Goal: Understand process/instructions: Learn how to perform a task or action

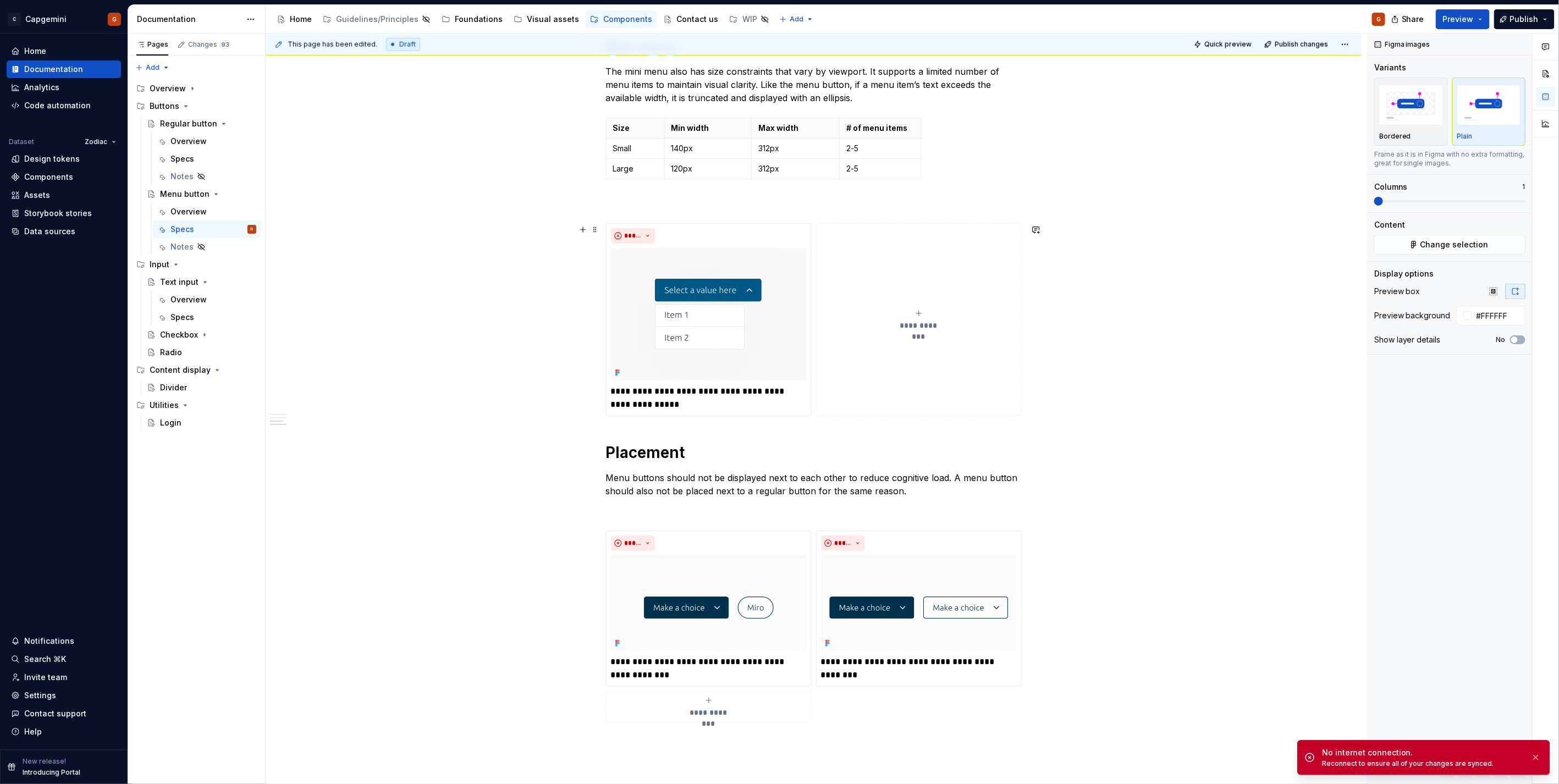
scroll to position [1099, 0]
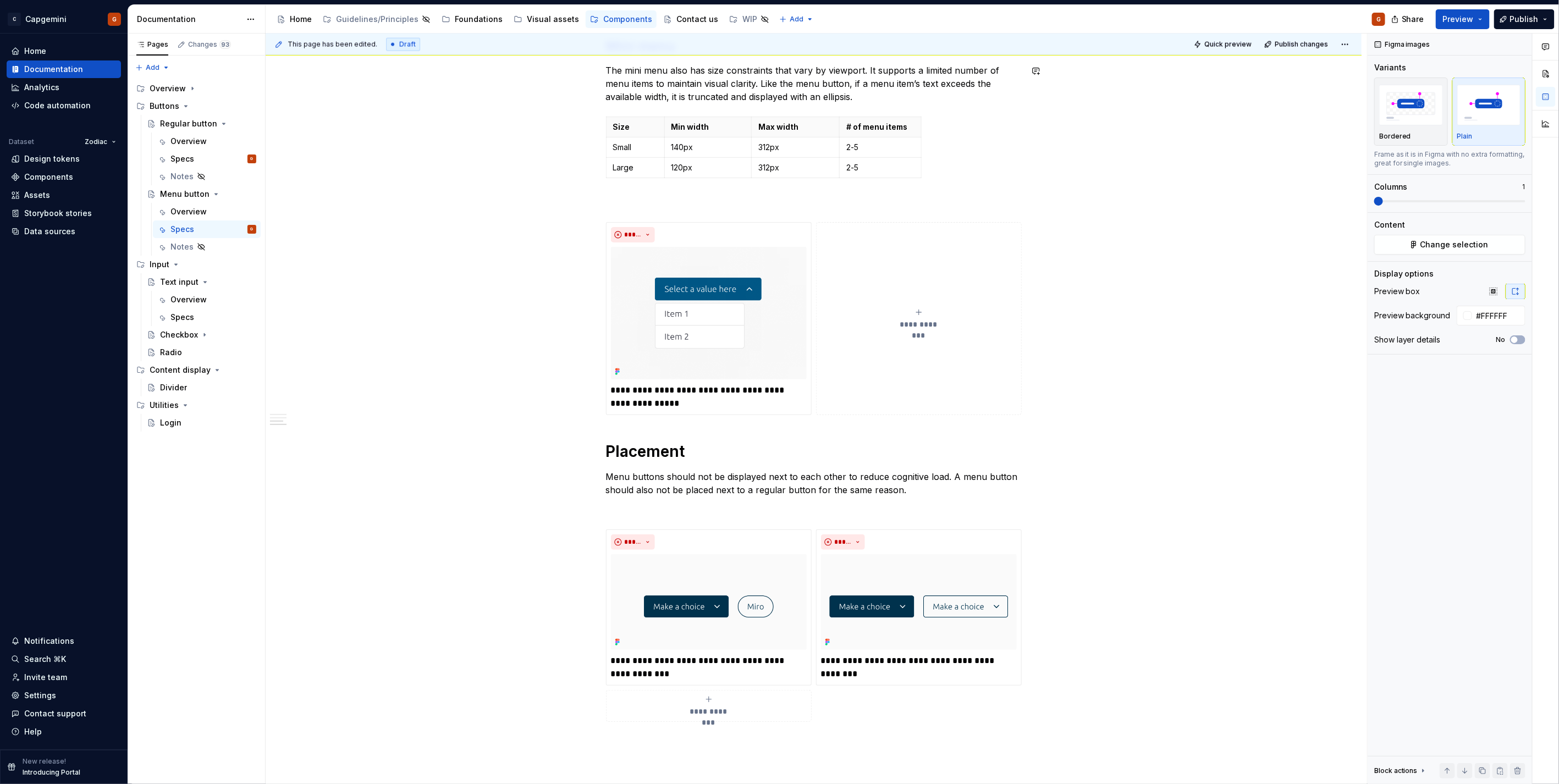
type textarea "*"
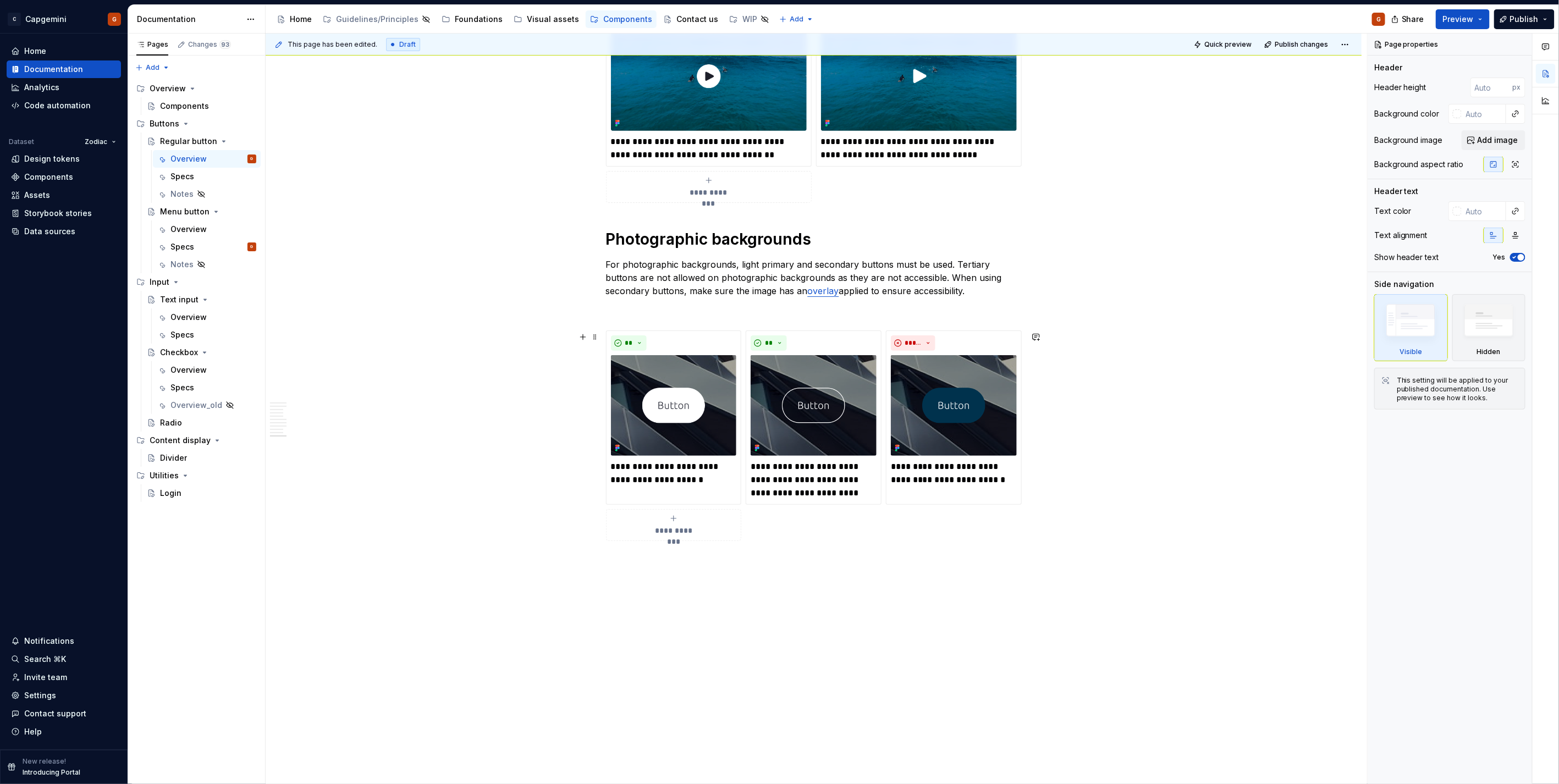
scroll to position [2936, 0]
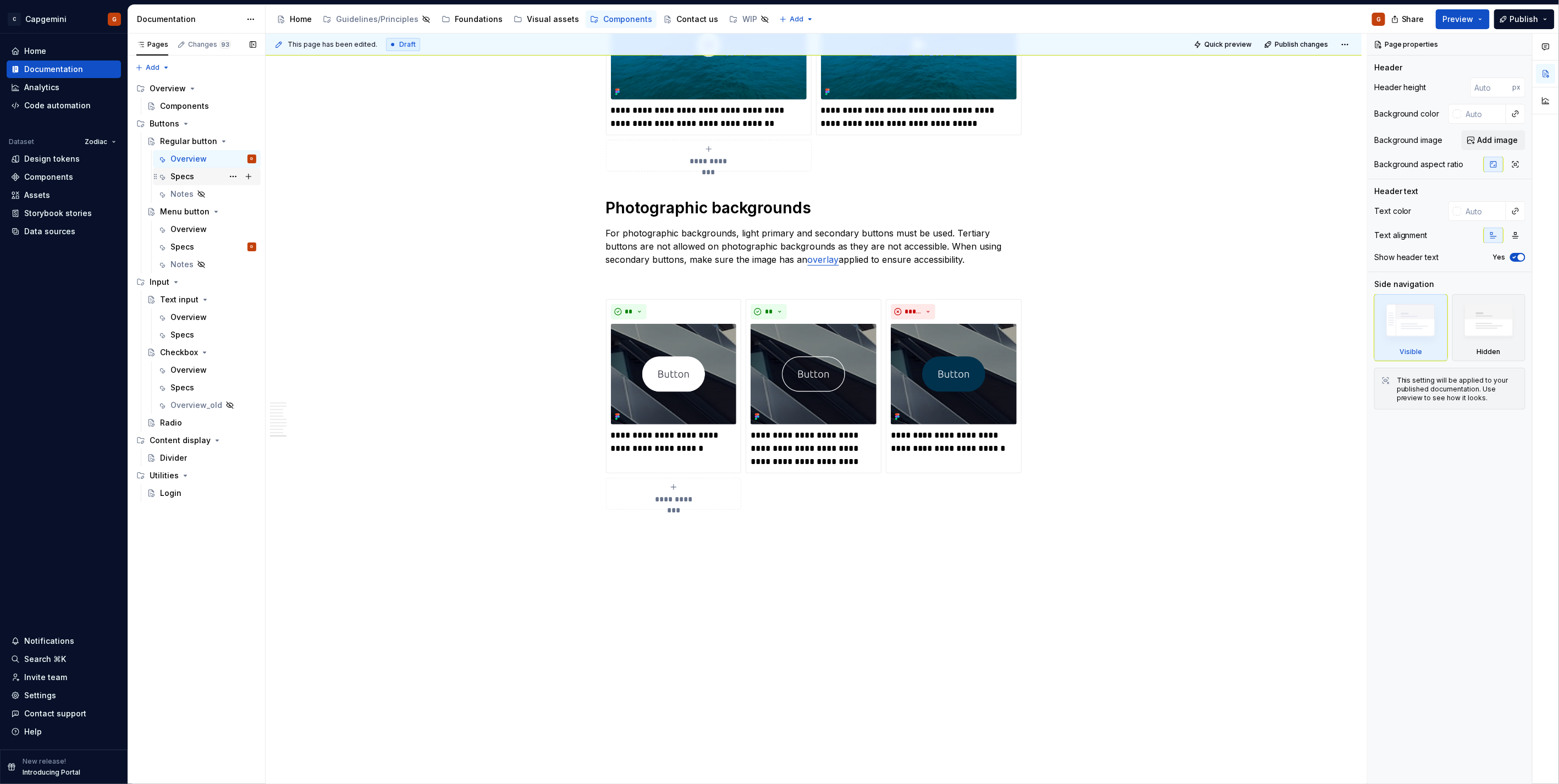
click at [201, 179] on div "Specs" at bounding box center [213, 176] width 86 height 15
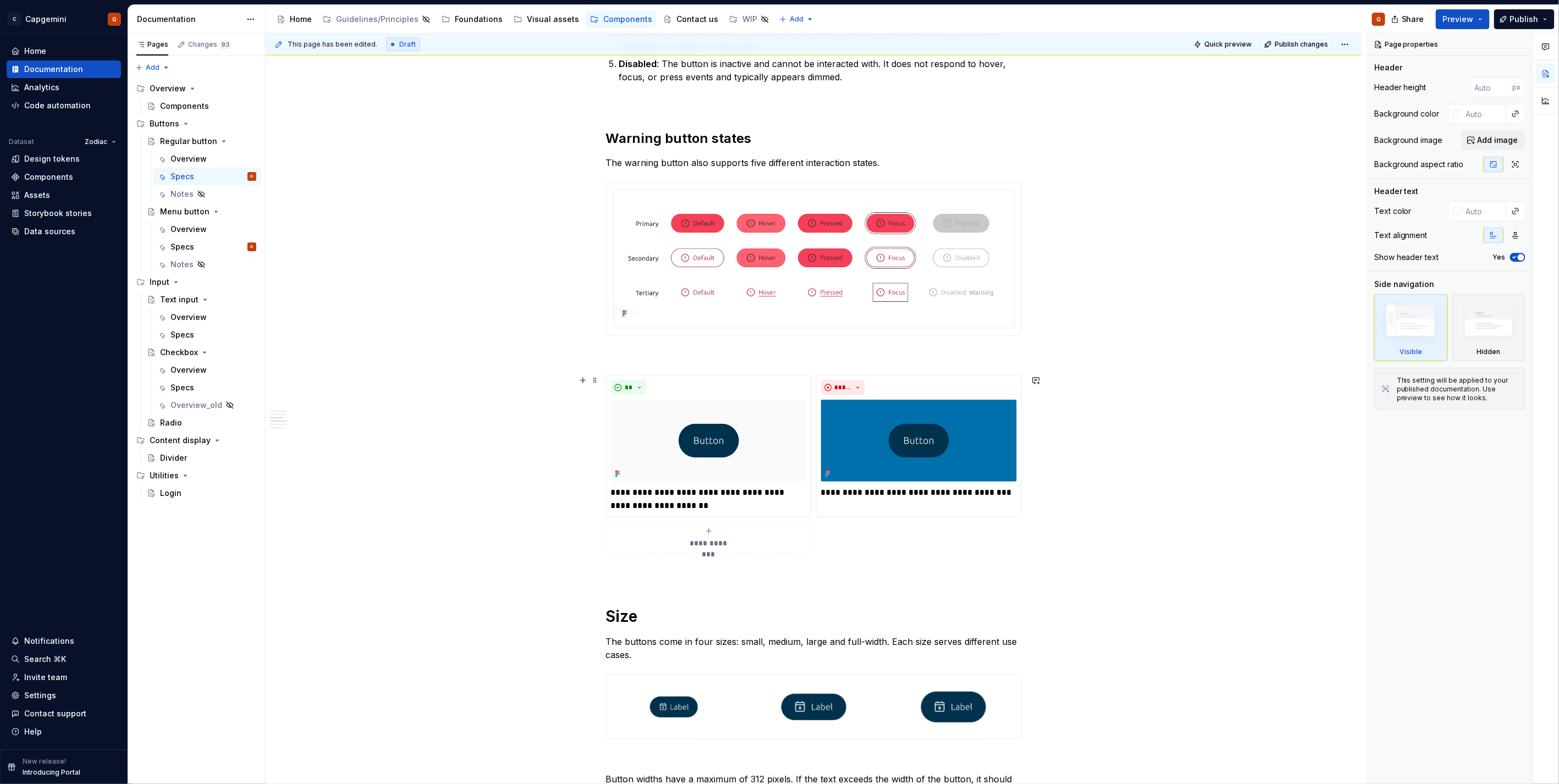
scroll to position [916, 0]
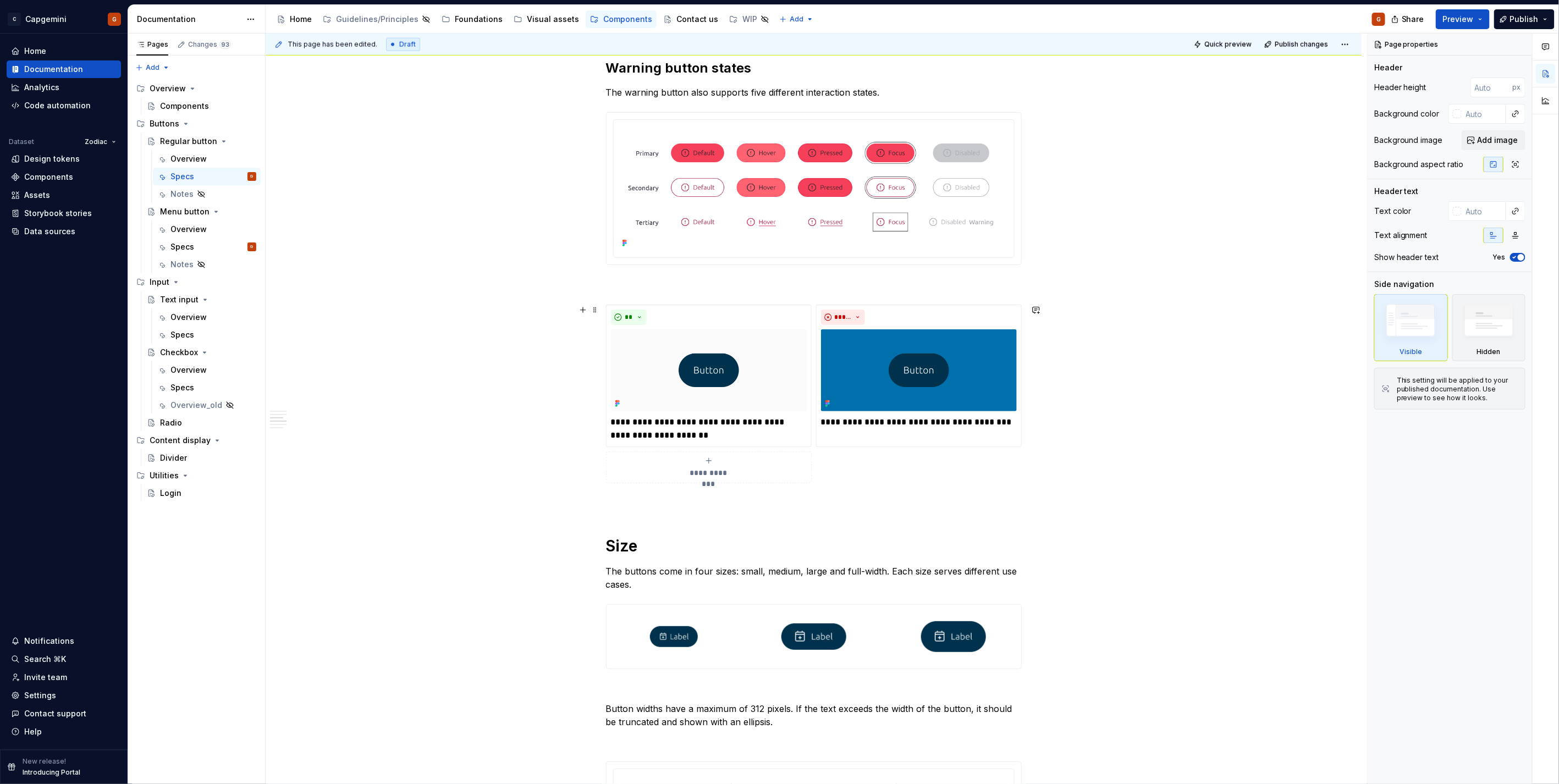
click at [860, 474] on div "**********" at bounding box center [813, 394] width 416 height 179
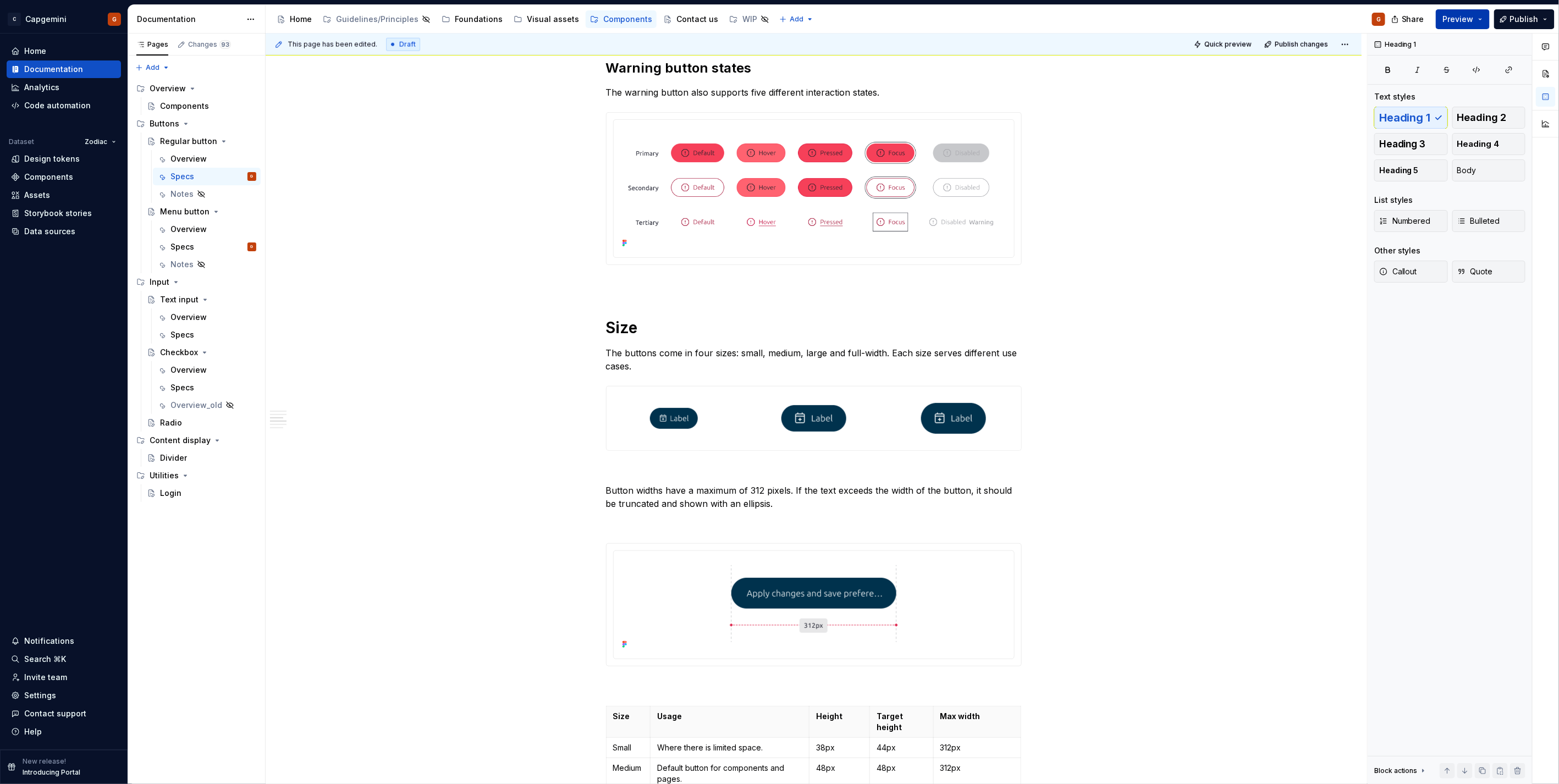
click at [1473, 15] on span "Preview" at bounding box center [1458, 19] width 31 height 11
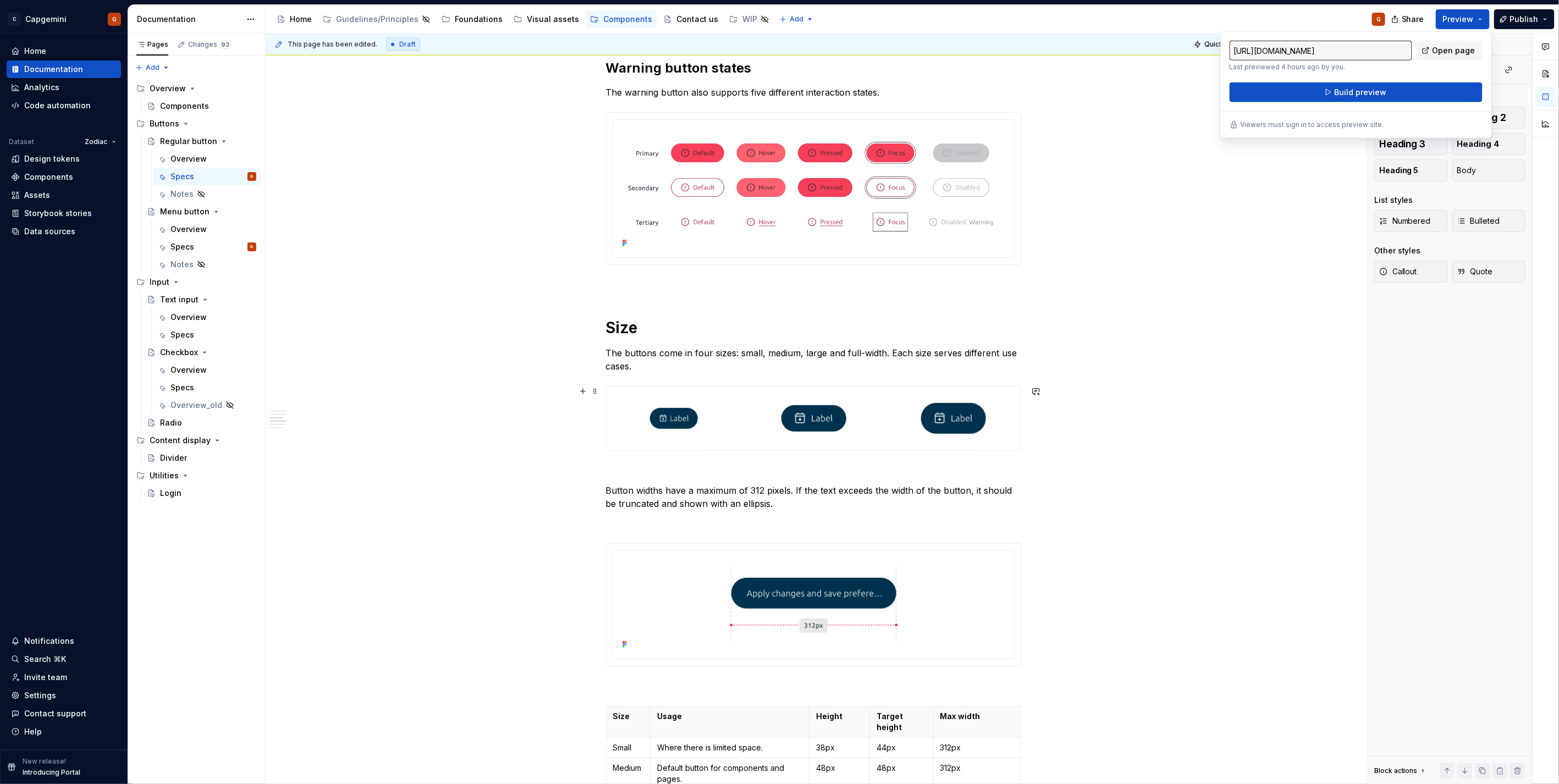
click at [540, 386] on div "**********" at bounding box center [816, 408] width 1101 height 751
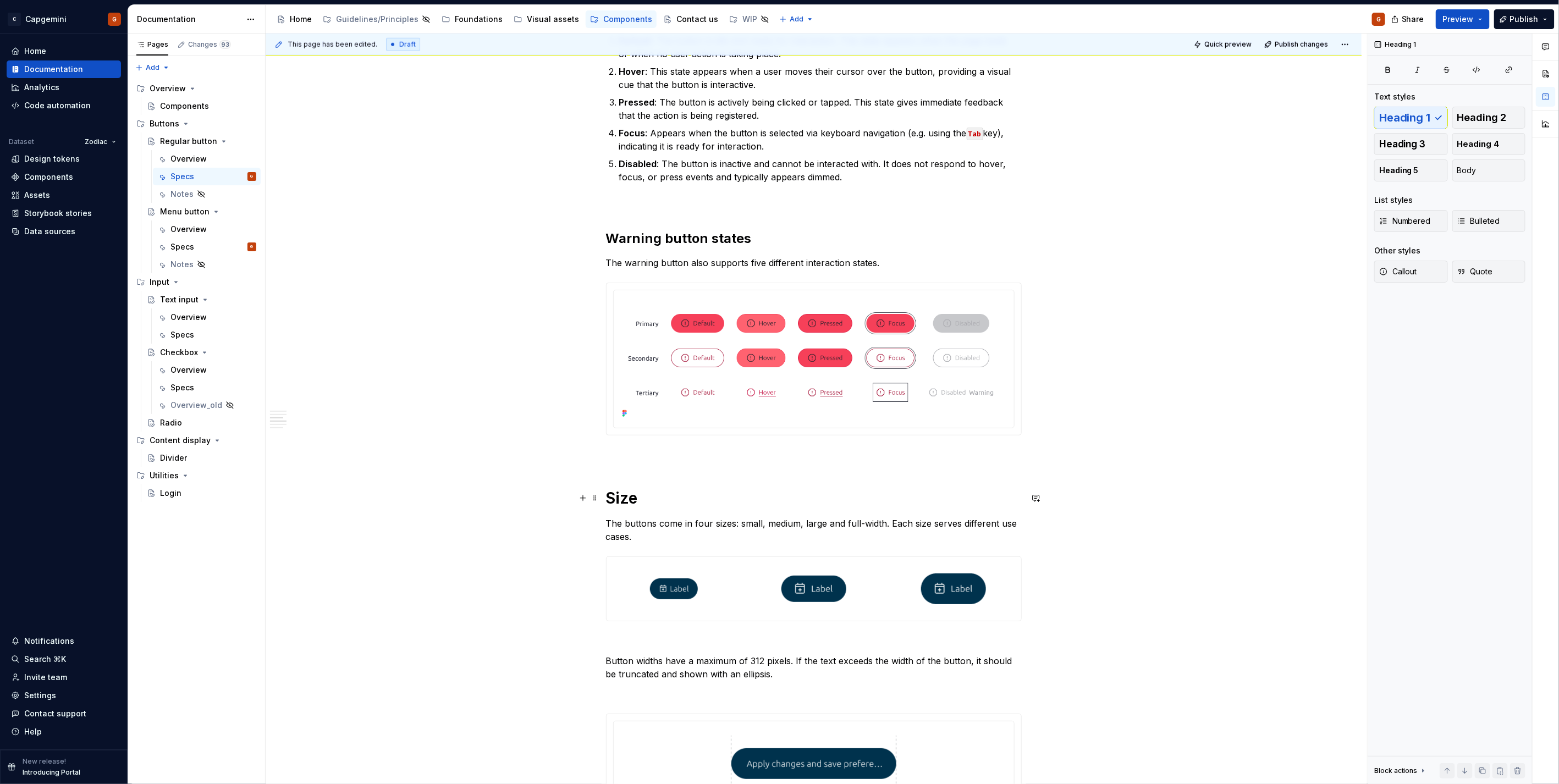
scroll to position [610, 0]
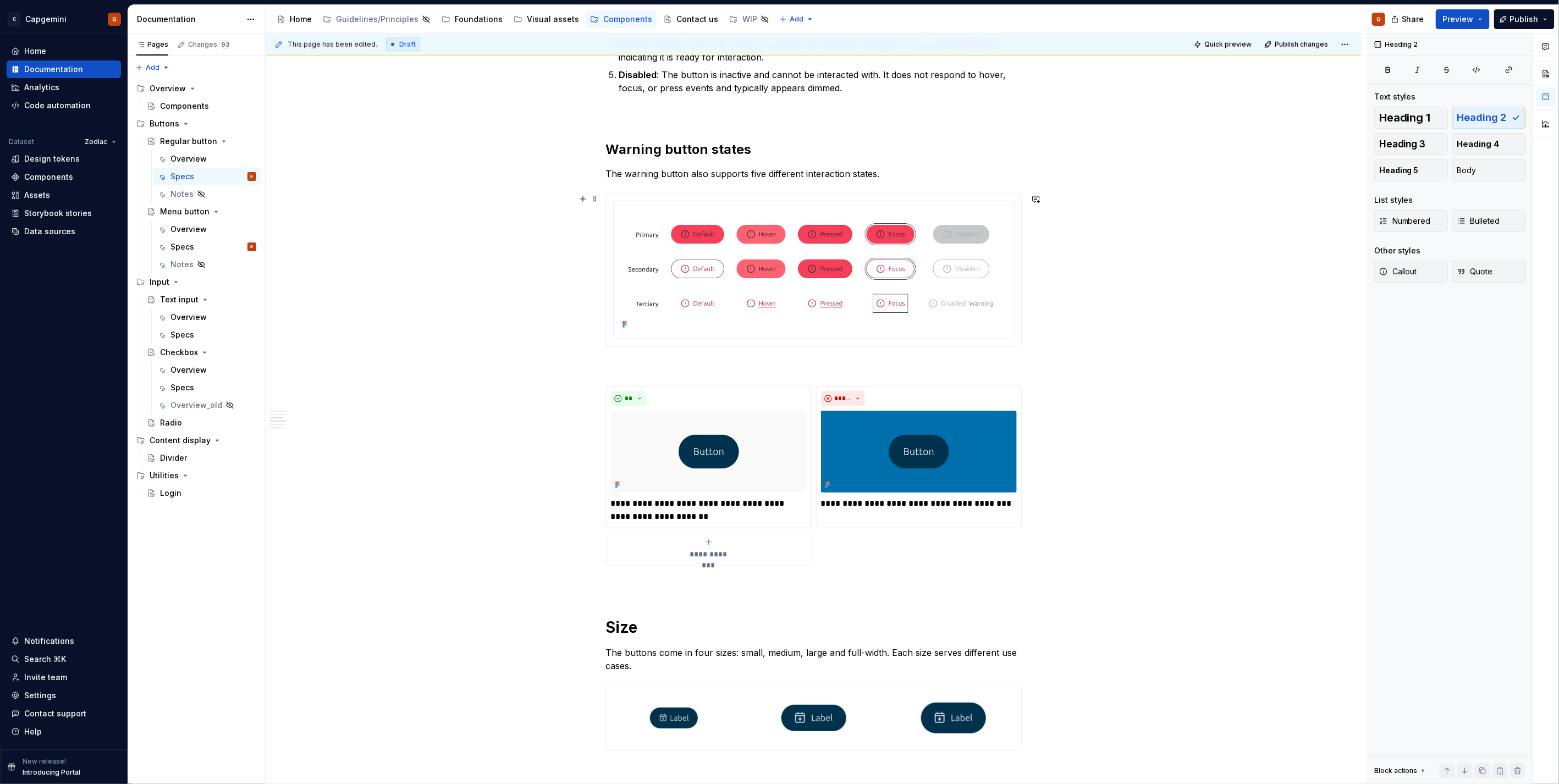
scroll to position [854, 0]
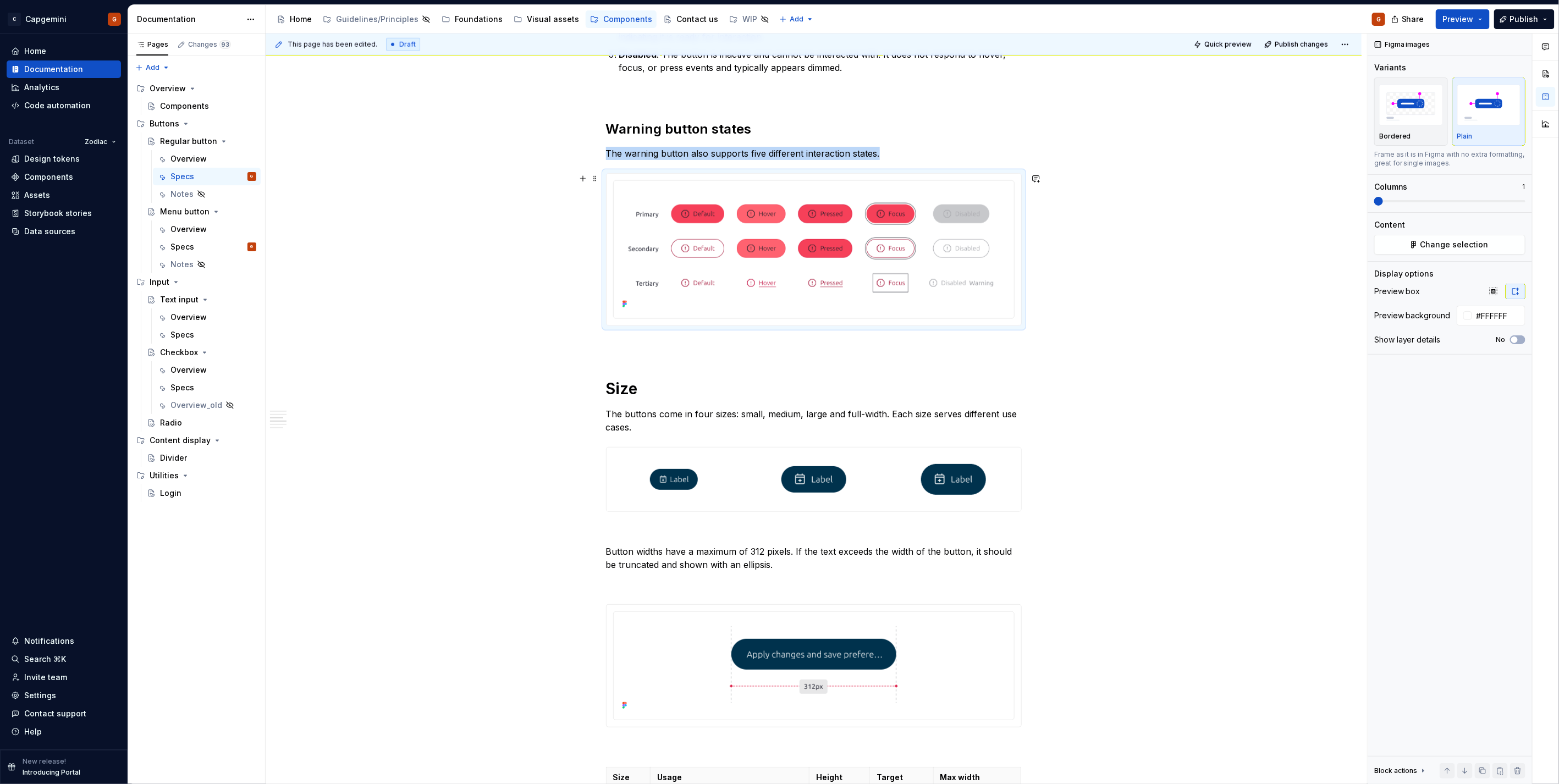
click at [751, 343] on p at bounding box center [813, 346] width 416 height 13
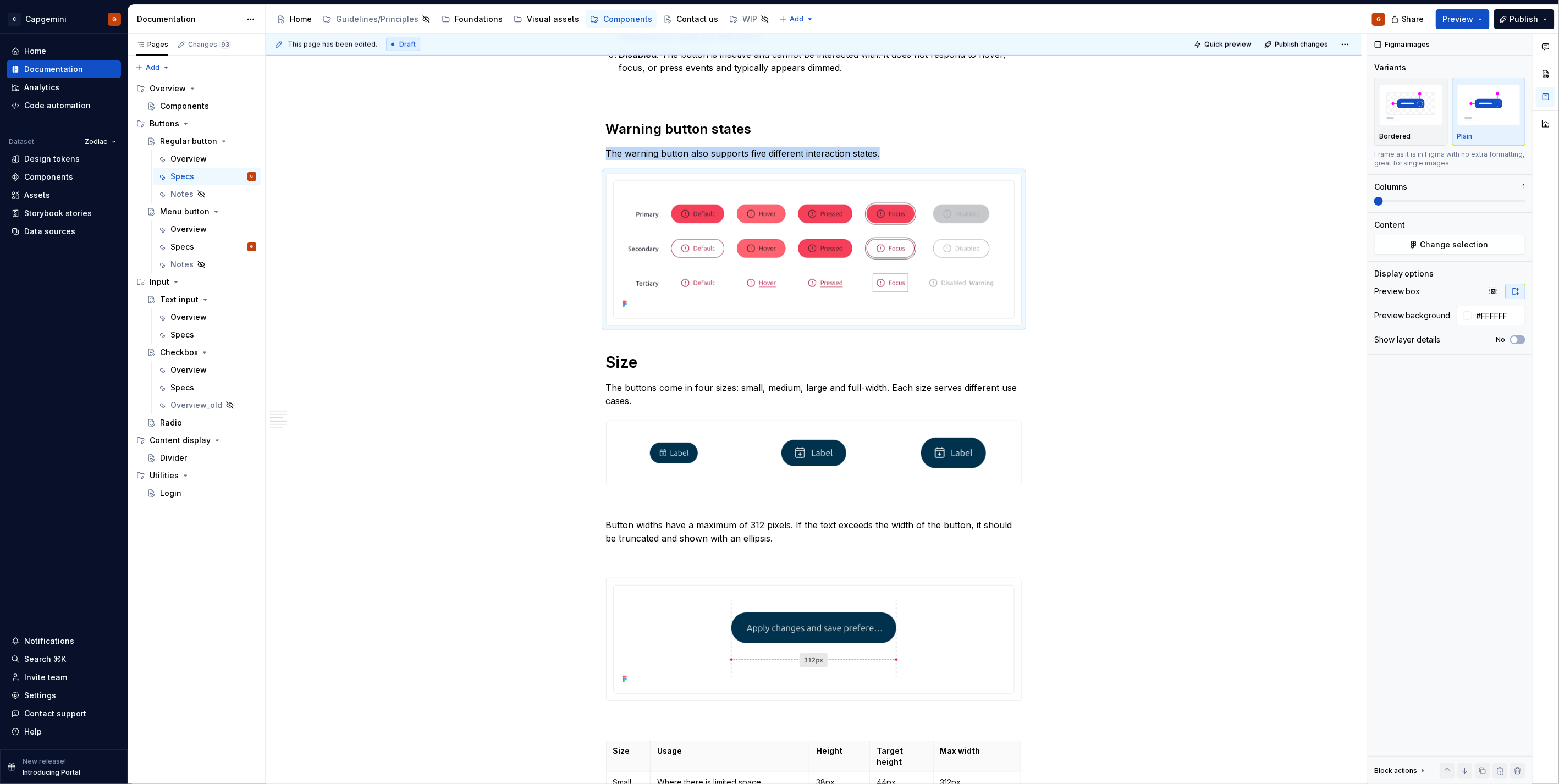
type textarea "*"
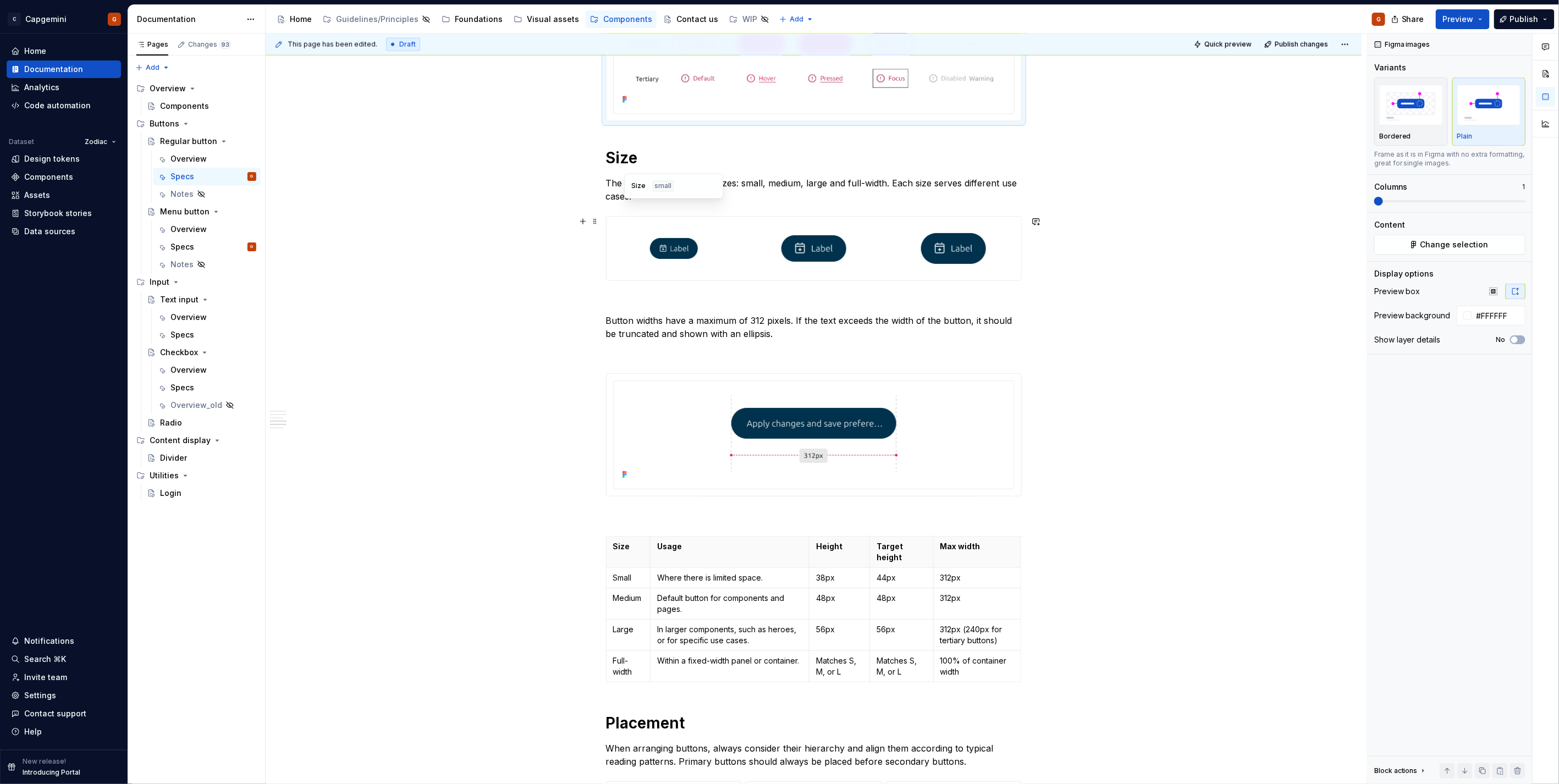
scroll to position [1038, 0]
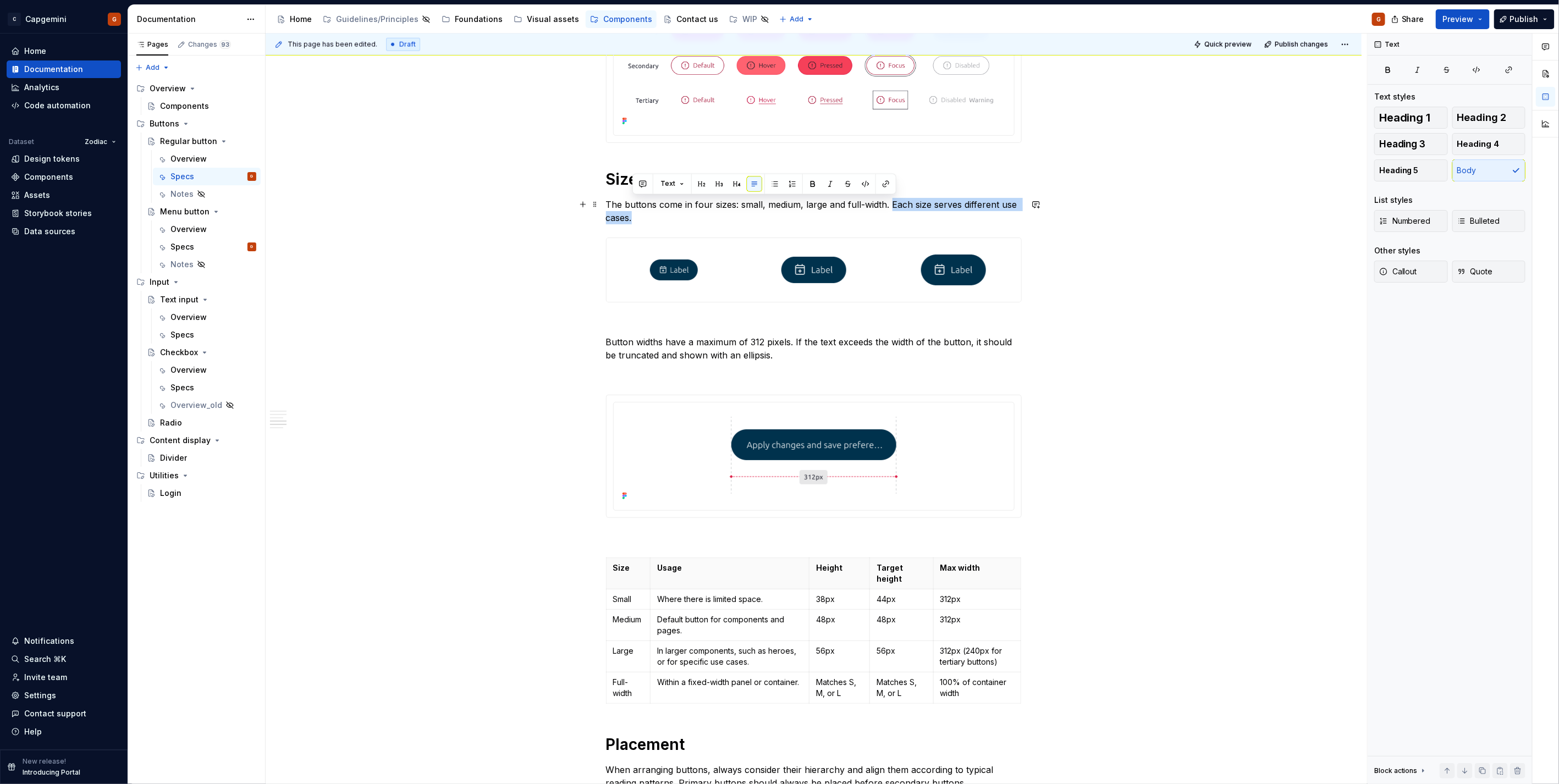
drag, startPoint x: 760, startPoint y: 223, endPoint x: 889, endPoint y: 198, distance: 131.4
click at [889, 198] on div "**********" at bounding box center [813, 270] width 416 height 2181
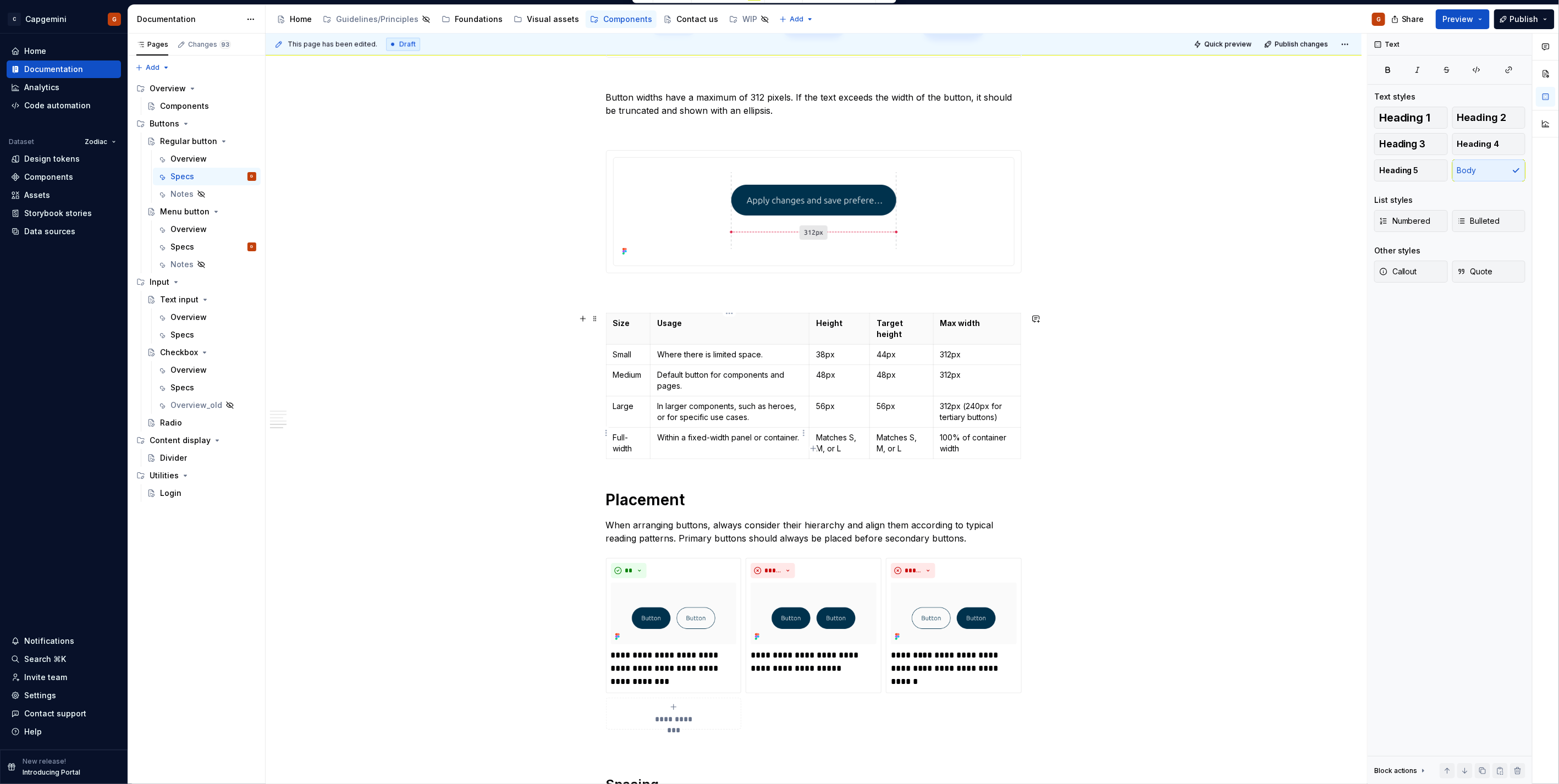
click at [739, 432] on p "Within a fixed-width panel or container." at bounding box center [730, 437] width 146 height 11
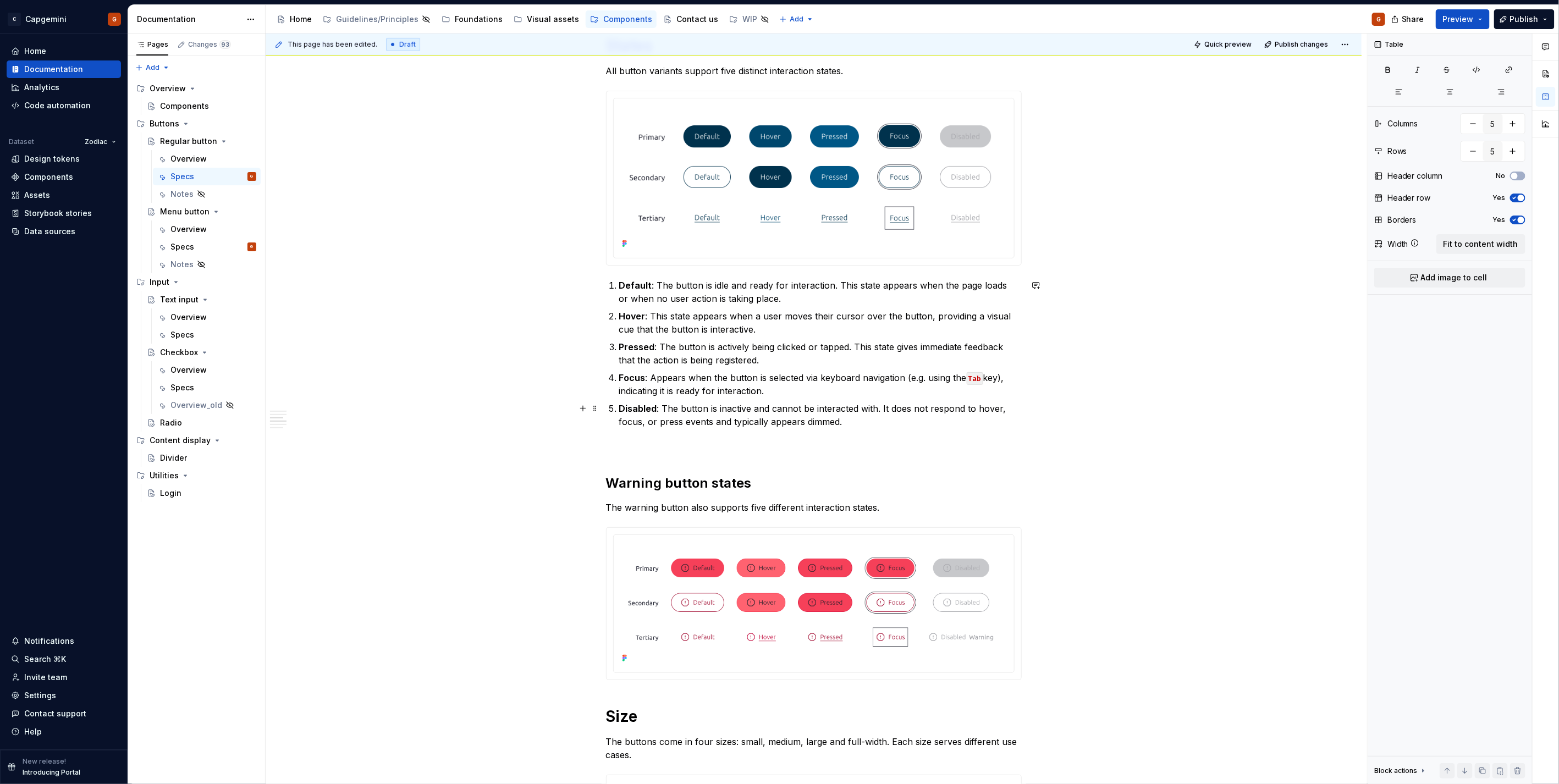
scroll to position [427, 0]
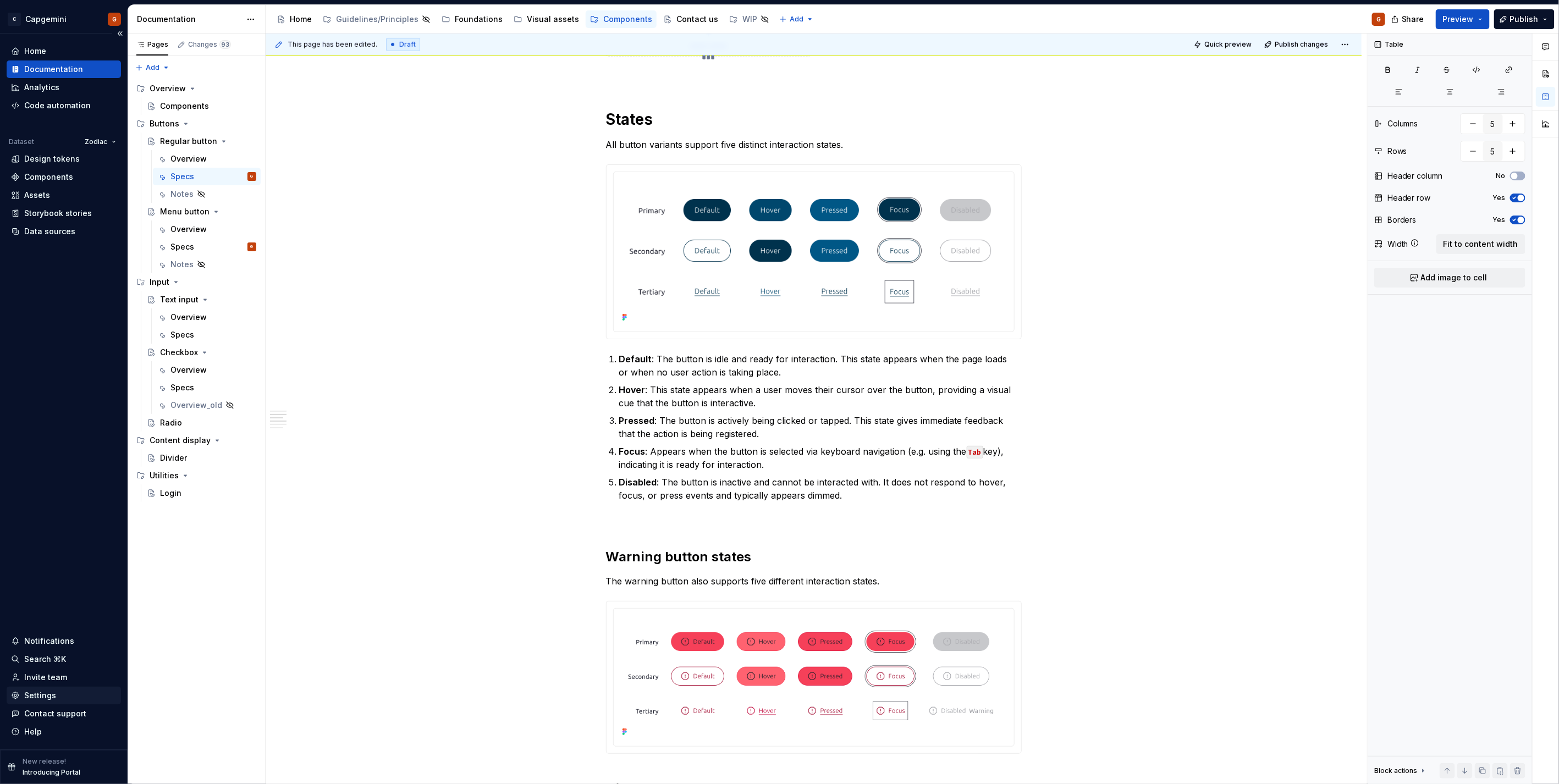
click at [49, 688] on div "Settings" at bounding box center [63, 695] width 114 height 18
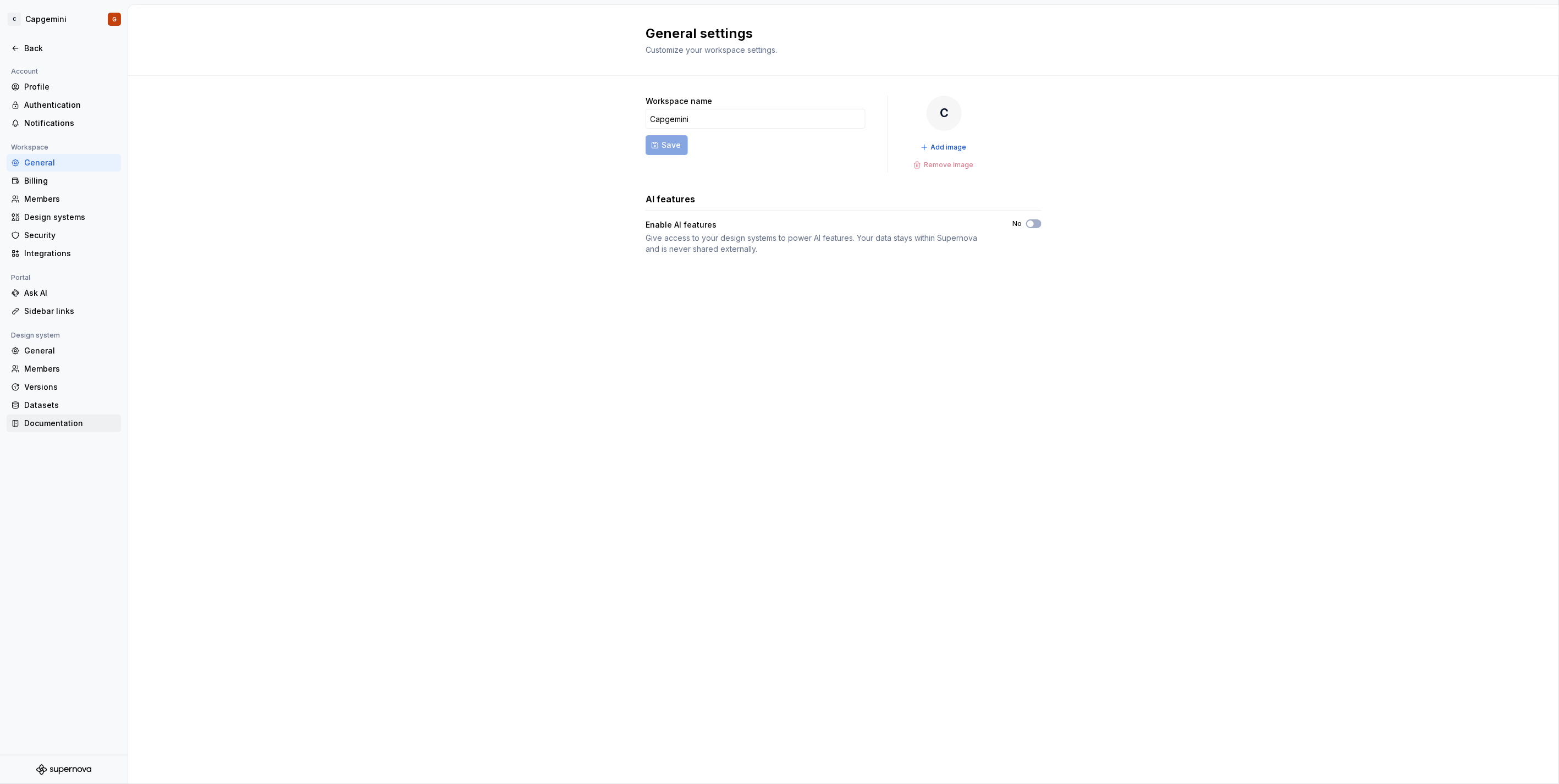
click at [73, 422] on div "Documentation" at bounding box center [70, 424] width 92 height 11
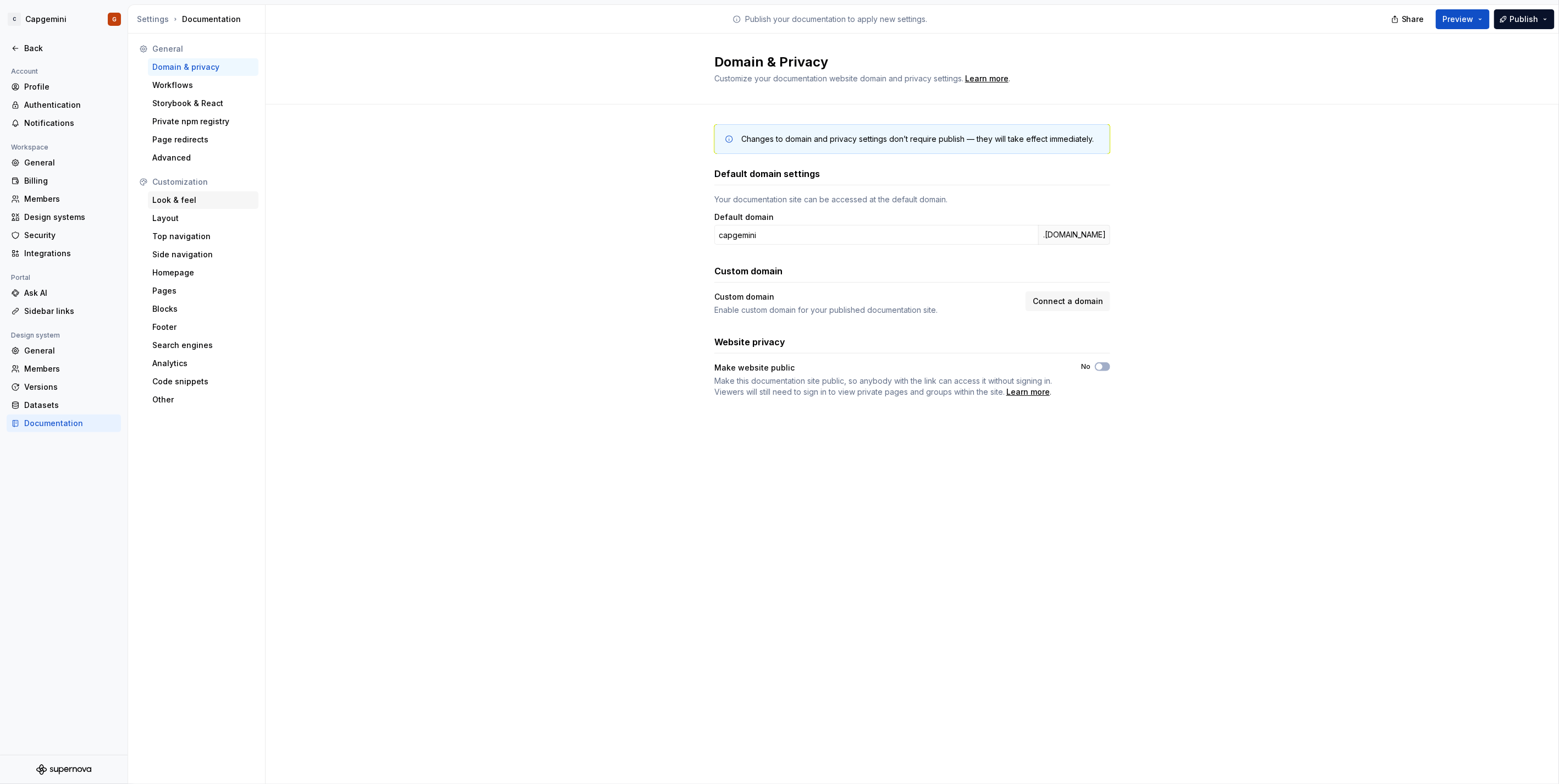
click at [196, 201] on div "Look & feel" at bounding box center [203, 200] width 102 height 11
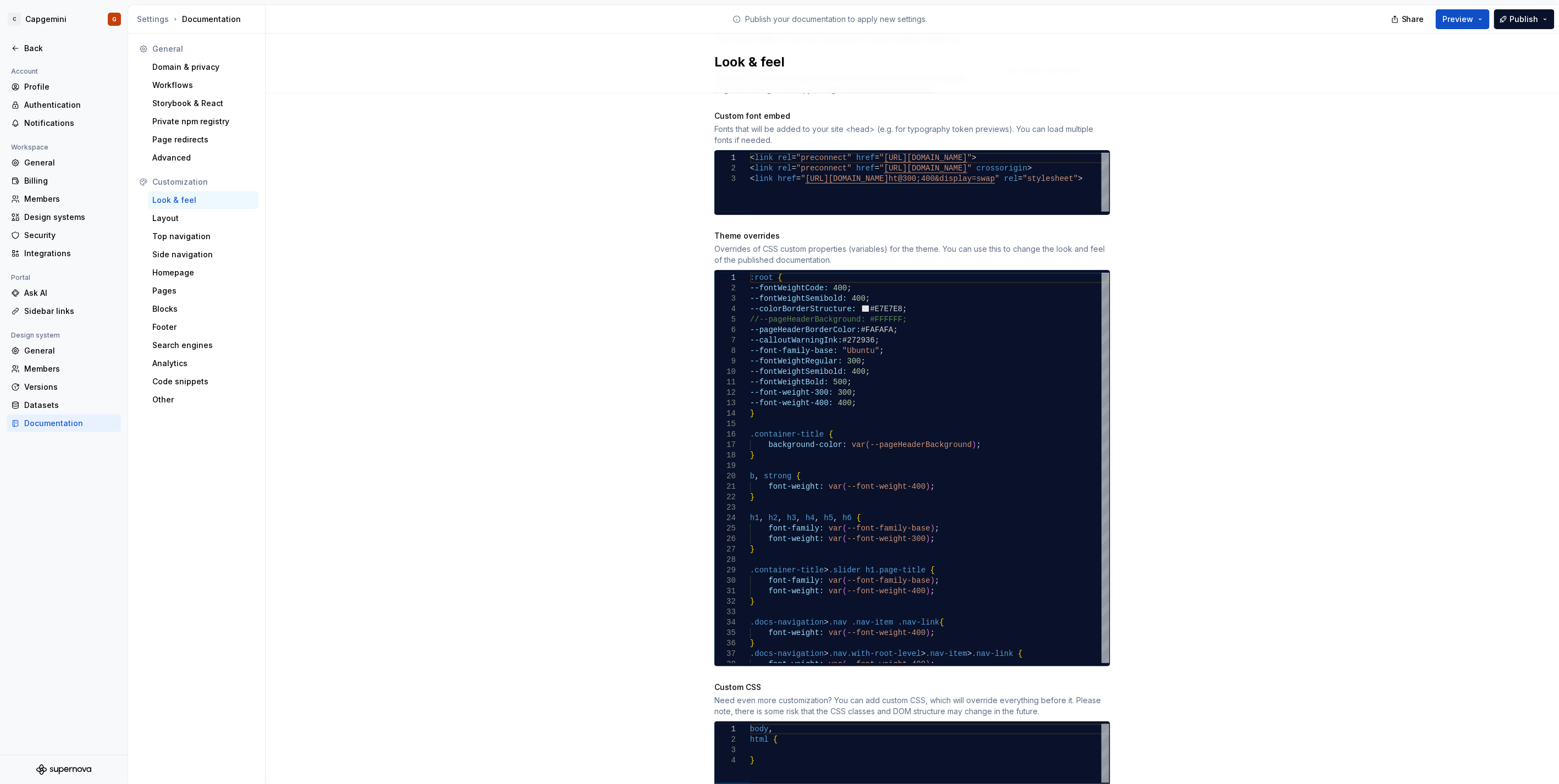
scroll to position [474, 0]
